Goal: Find specific page/section: Find specific page/section

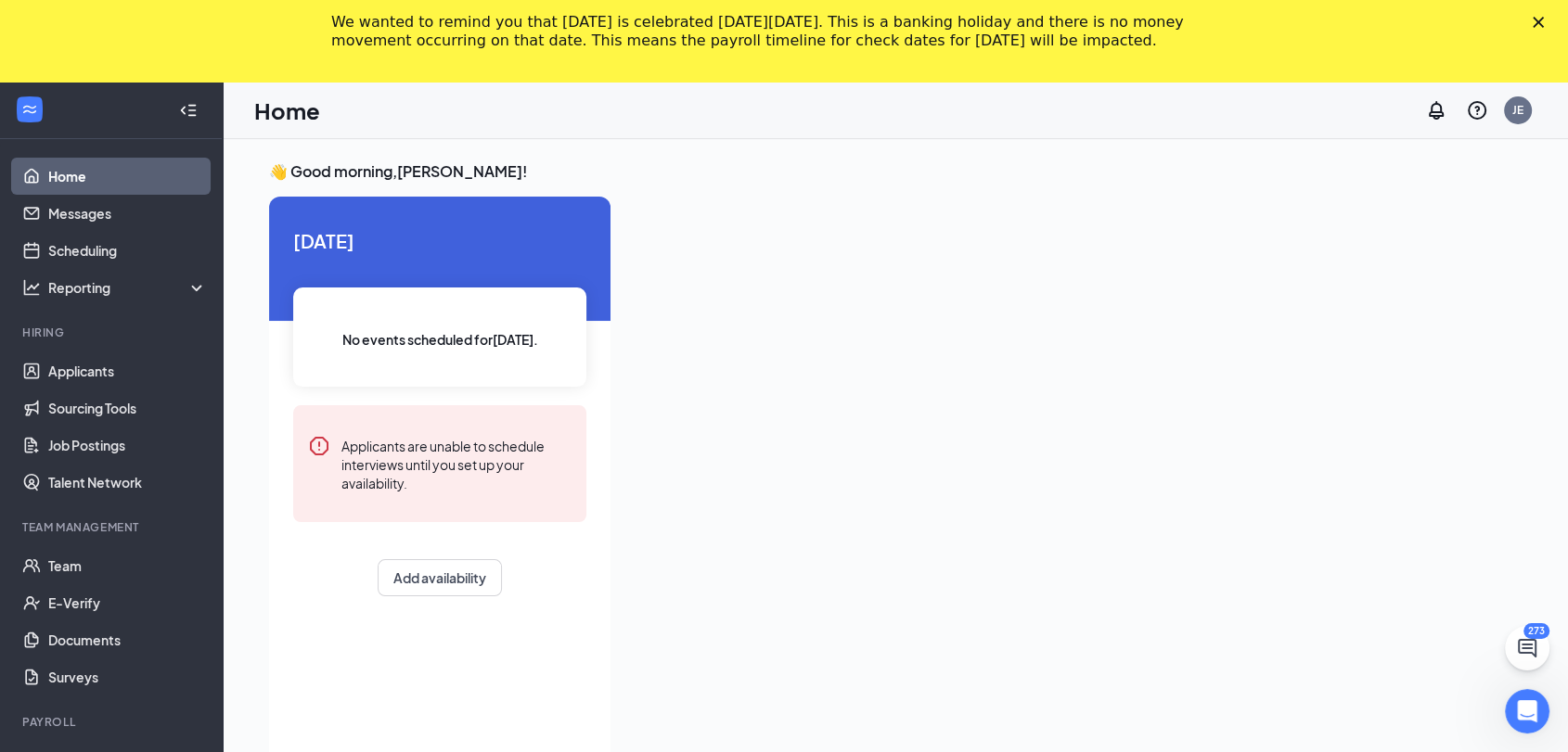
click at [1544, 23] on icon "Close" at bounding box center [1538, 22] width 11 height 11
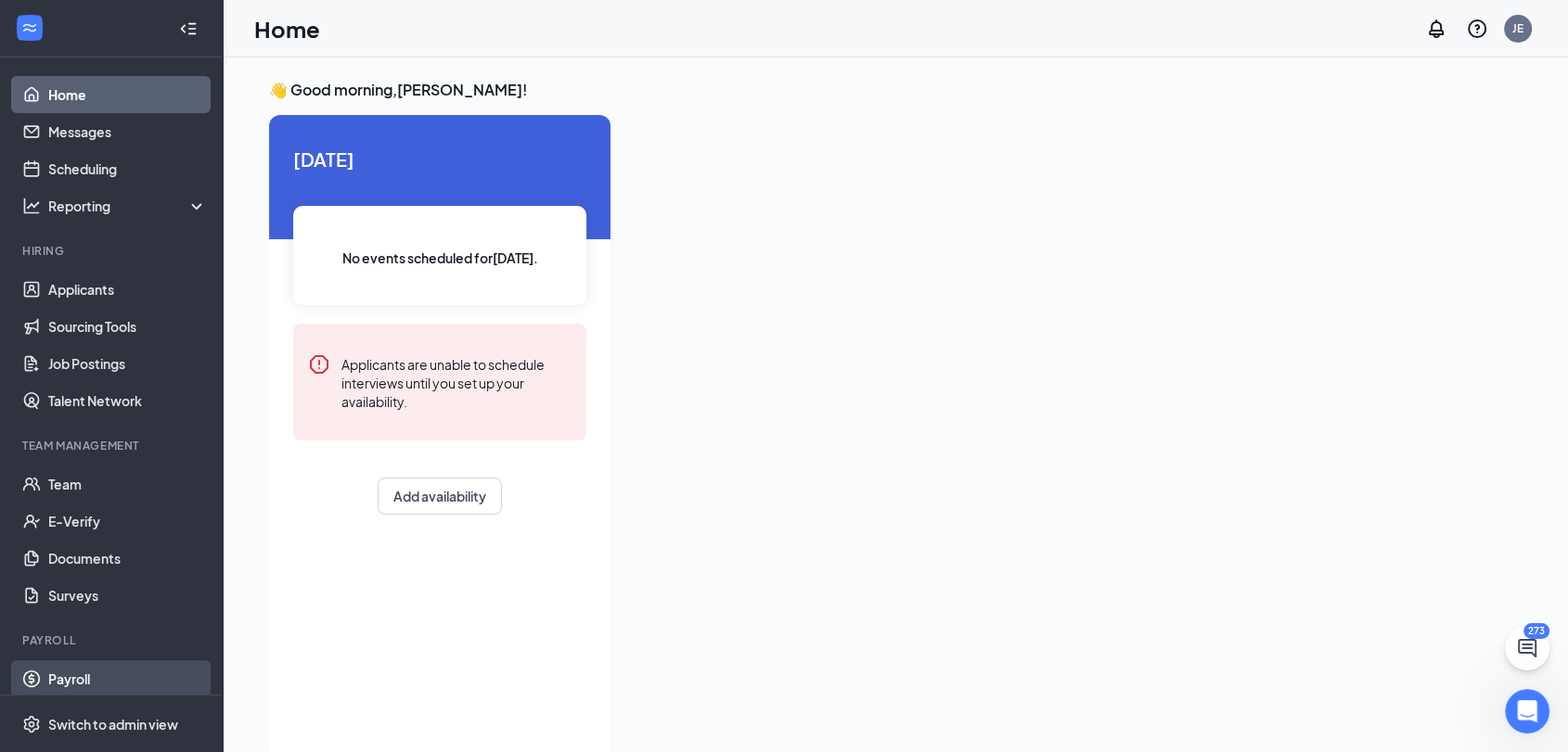
click at [49, 681] on link "Payroll" at bounding box center [127, 679] width 159 height 37
